Goal: Check status: Check status

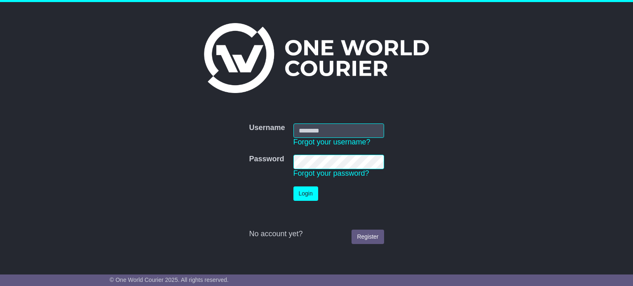
type input "**********"
click at [308, 164] on button "Login" at bounding box center [305, 194] width 25 height 14
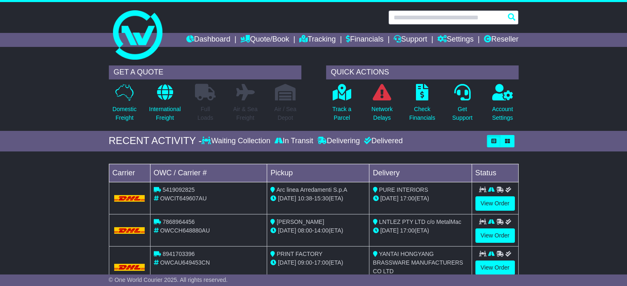
click at [413, 23] on input "text" at bounding box center [453, 17] width 130 height 14
paste input "*********"
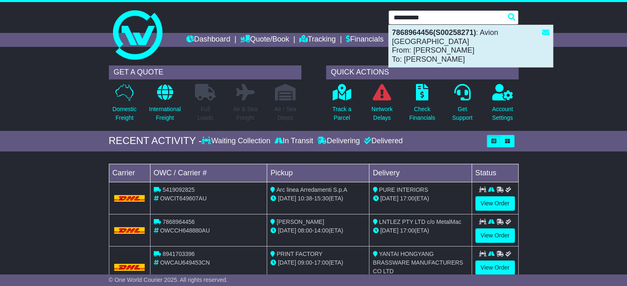
click at [421, 49] on div "7868964456(S00258271) : Avion [GEOGRAPHIC_DATA] From: [PERSON_NAME] To: [PERSON…" at bounding box center [471, 46] width 164 height 42
type input "**********"
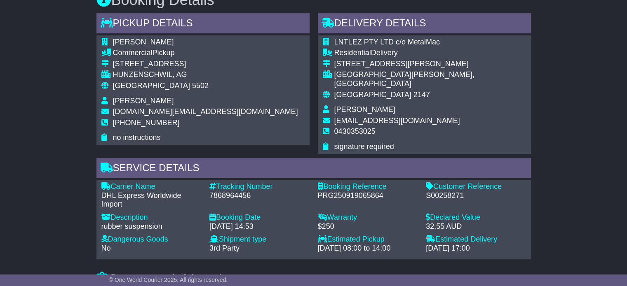
scroll to position [495, 0]
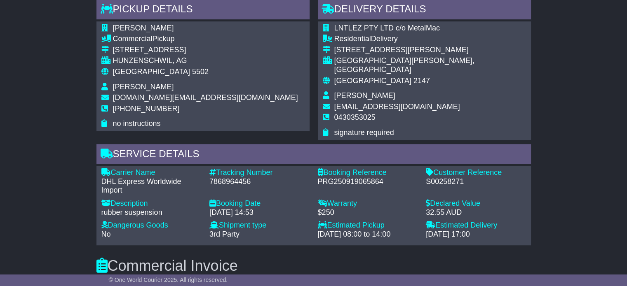
click at [237, 178] on div "7868964456" at bounding box center [259, 182] width 100 height 9
copy div "7868964456"
click at [210, 169] on icon at bounding box center [212, 172] width 7 height 7
drag, startPoint x: 209, startPoint y: 164, endPoint x: 274, endPoint y: 163, distance: 64.3
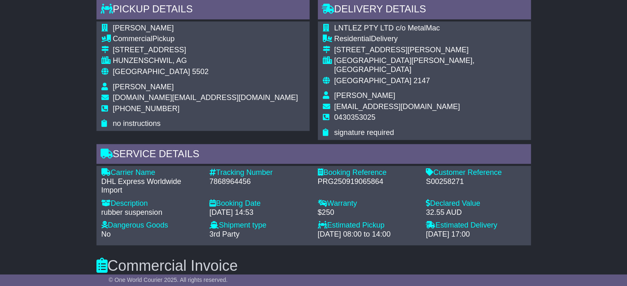
click at [274, 169] on div "Tracking Number" at bounding box center [259, 173] width 100 height 9
copy div "Tracking Number"
drag, startPoint x: 103, startPoint y: 172, endPoint x: 150, endPoint y: 172, distance: 47.0
click at [150, 178] on div "DHL Express Worldwide Import" at bounding box center [151, 187] width 100 height 18
drag, startPoint x: 183, startPoint y: 169, endPoint x: 94, endPoint y: 172, distance: 89.1
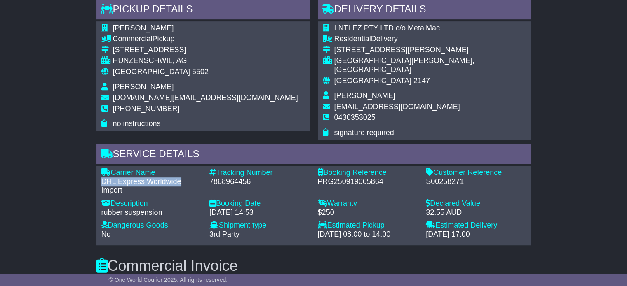
click at [94, 172] on div "Service Details Carrier Name - DHL Express Worldwide Import Description - rubbe…" at bounding box center [313, 195] width 443 height 102
copy div "DHL Express Worldwide"
drag, startPoint x: 384, startPoint y: 176, endPoint x: 347, endPoint y: 176, distance: 37.5
click at [347, 178] on div "PRG250919065864" at bounding box center [368, 182] width 100 height 9
click at [384, 178] on div "PRG250919065864" at bounding box center [368, 182] width 100 height 9
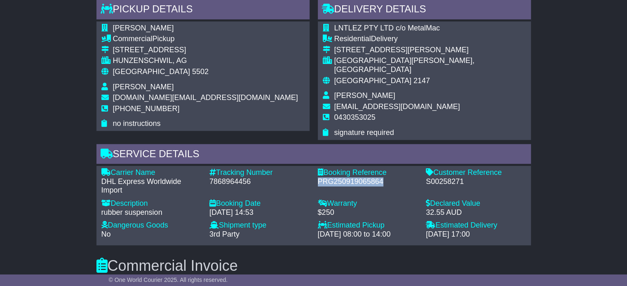
drag, startPoint x: 386, startPoint y: 176, endPoint x: 316, endPoint y: 176, distance: 70.1
click at [316, 176] on div "Booking Reference - PRG250919065864" at bounding box center [368, 182] width 108 height 27
copy div "PRG250919065864"
drag, startPoint x: 397, startPoint y: 165, endPoint x: 317, endPoint y: 165, distance: 79.6
click at [318, 169] on div "Booking Reference" at bounding box center [368, 173] width 100 height 9
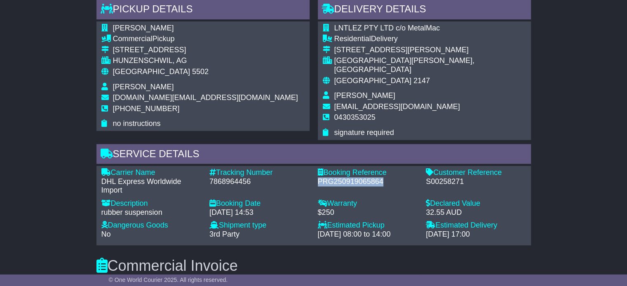
copy div "Booking Reference"
drag, startPoint x: 426, startPoint y: 216, endPoint x: 498, endPoint y: 224, distance: 72.2
click at [498, 224] on div "Estimated Delivery - 26 Sep 2025 - 17:00" at bounding box center [476, 230] width 108 height 18
copy div "Estimated Delivery - 26 Sep 2025 - 17:00"
